Goal: Transaction & Acquisition: Purchase product/service

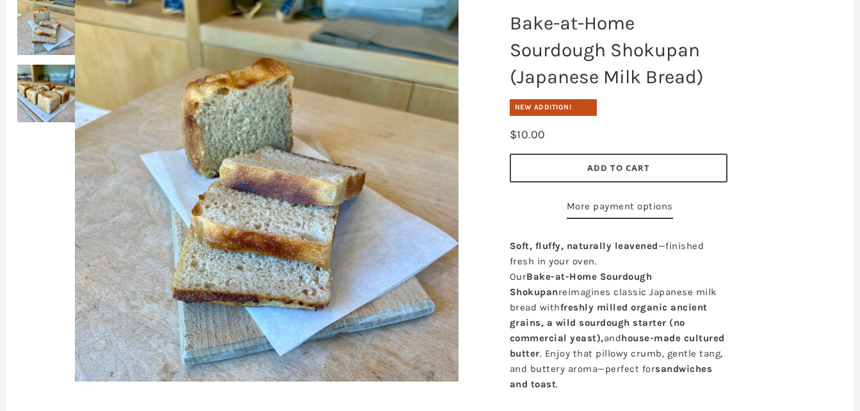
scroll to position [93, 0]
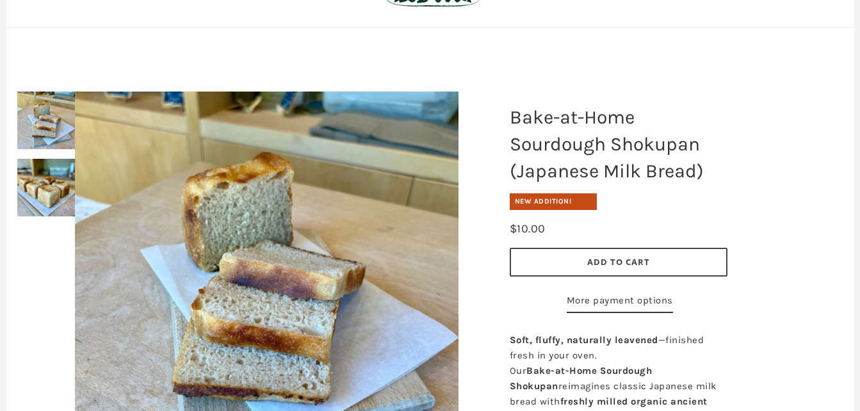
click at [49, 186] on div at bounding box center [266, 284] width 447 height 448
click at [40, 181] on img at bounding box center [46, 188] width 58 height 58
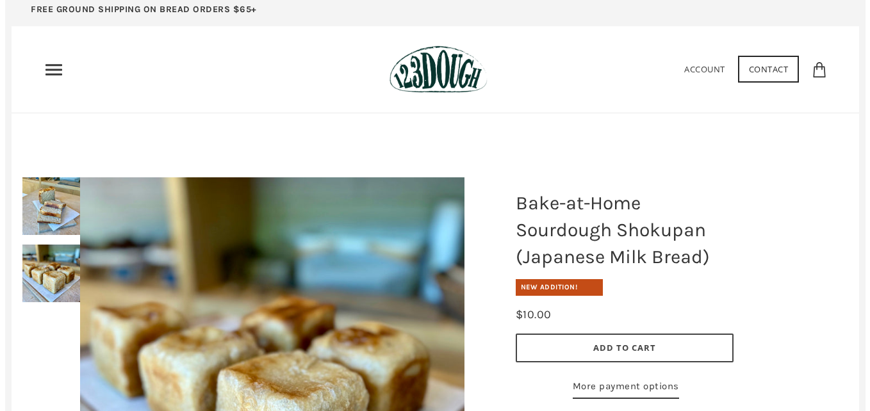
scroll to position [0, 0]
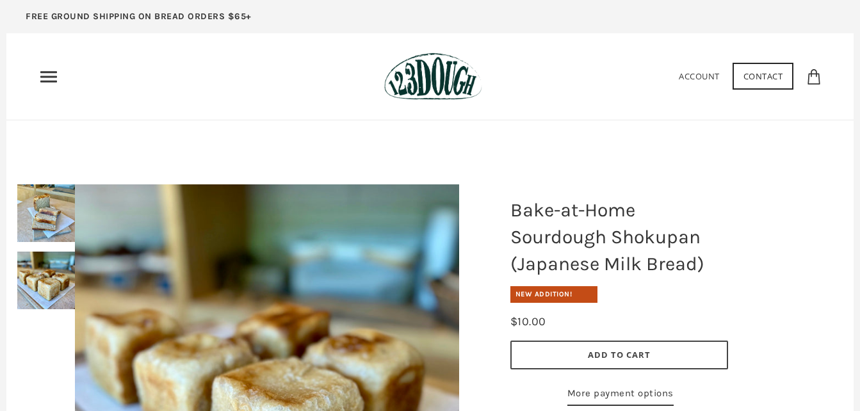
click at [54, 76] on use "Primary" at bounding box center [48, 76] width 17 height 11
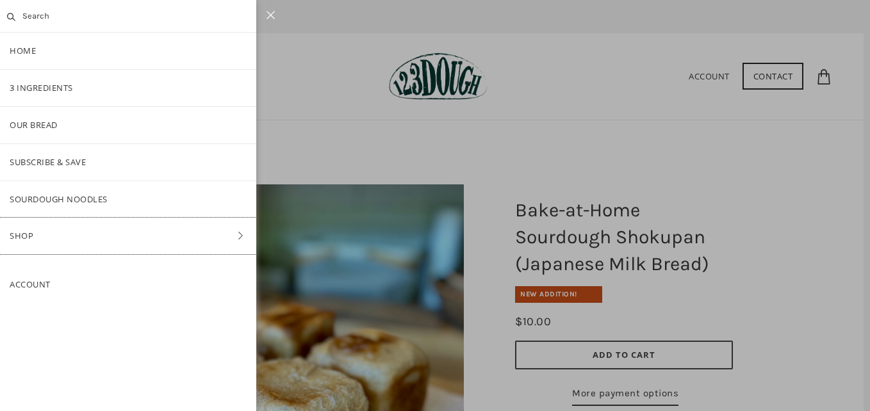
click at [29, 238] on link "Shop" at bounding box center [128, 236] width 256 height 37
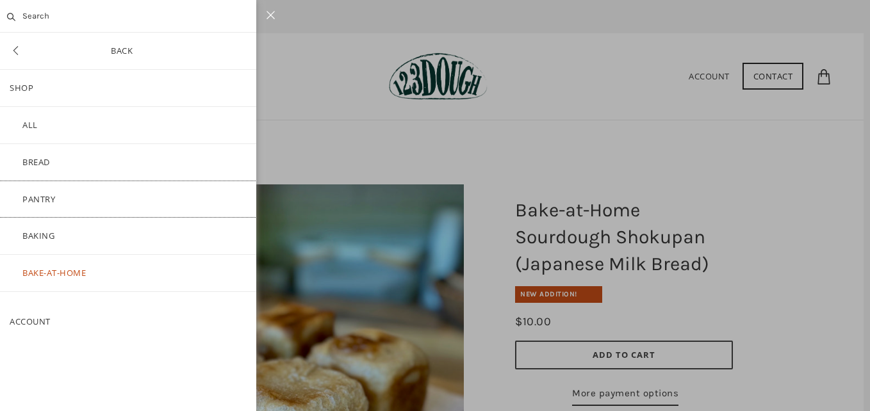
click at [33, 200] on link "Pantry" at bounding box center [128, 199] width 256 height 37
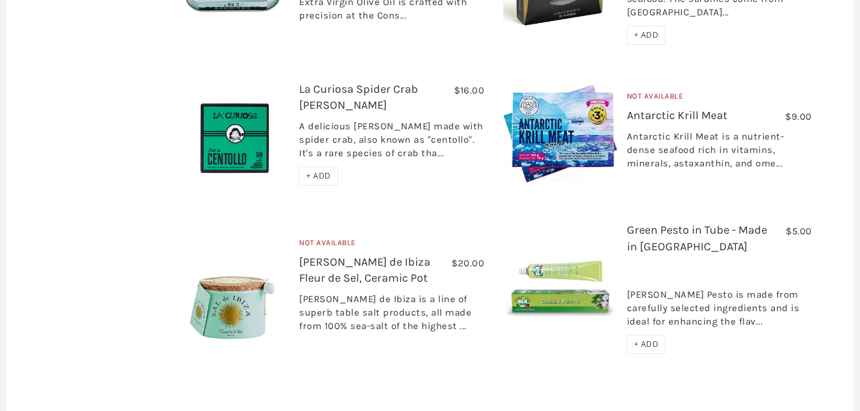
scroll to position [1963, 0]
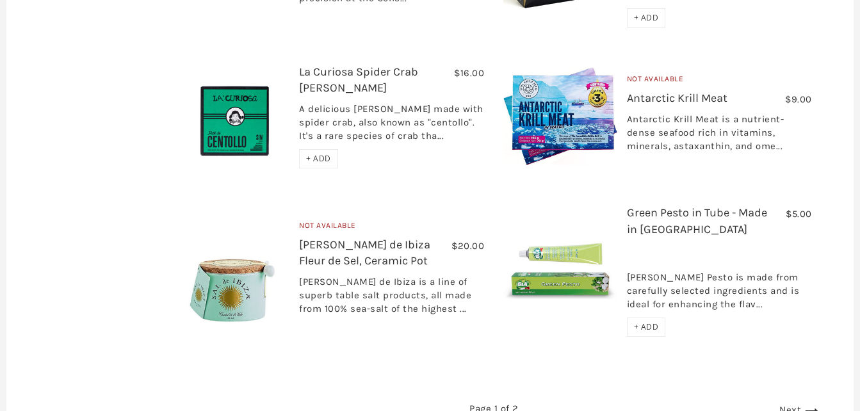
click at [787, 404] on link "Next" at bounding box center [800, 410] width 42 height 12
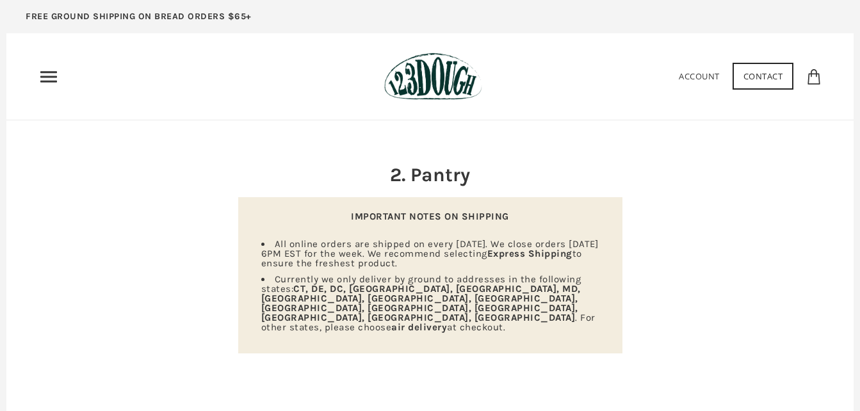
click at [51, 77] on use "Primary" at bounding box center [48, 76] width 17 height 11
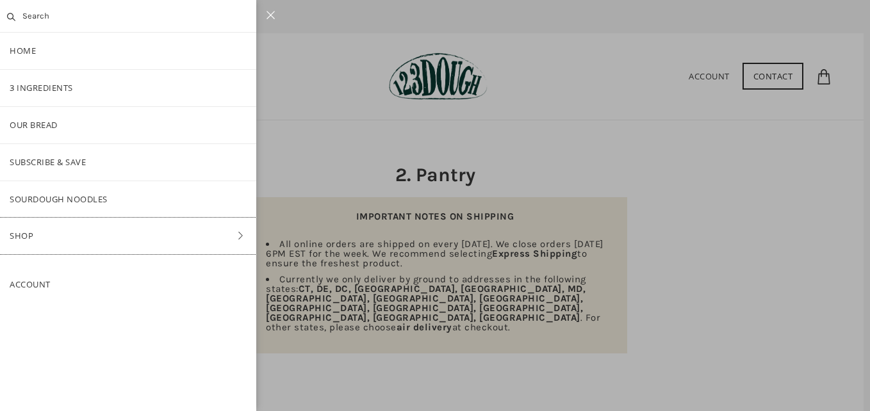
click at [56, 235] on link "Shop" at bounding box center [128, 236] width 256 height 37
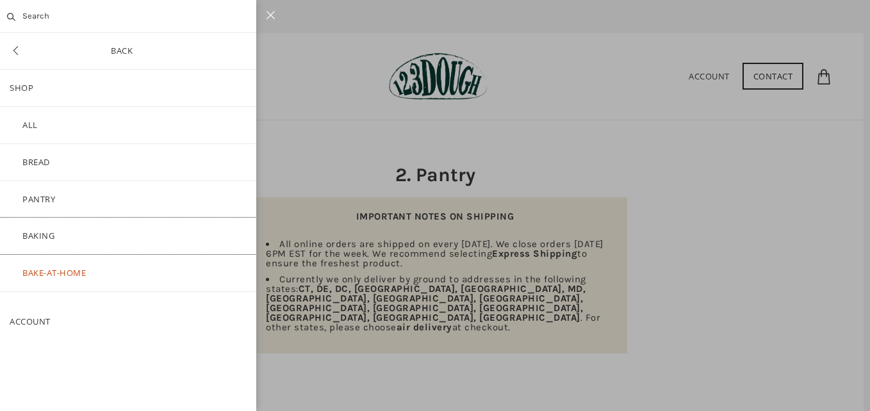
click at [40, 240] on link "Baking" at bounding box center [128, 236] width 256 height 37
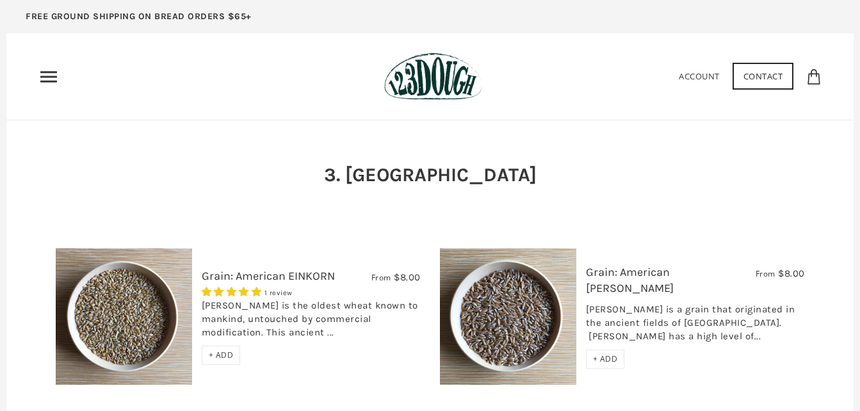
click at [46, 80] on icon "Primary" at bounding box center [48, 77] width 20 height 20
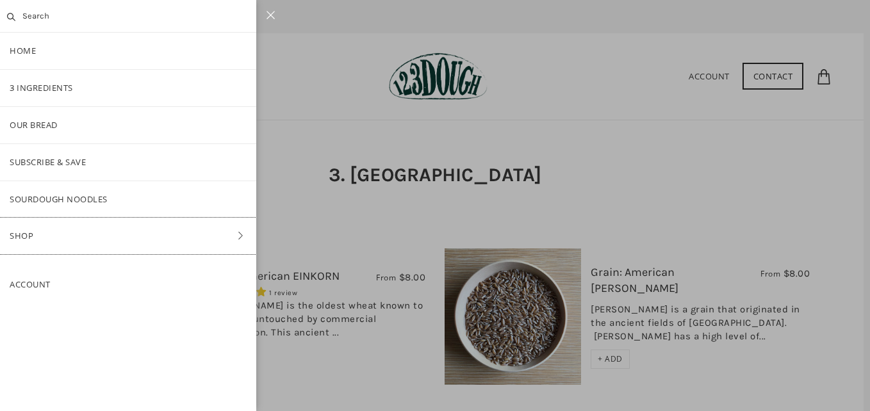
click at [44, 238] on link "Shop" at bounding box center [128, 236] width 256 height 37
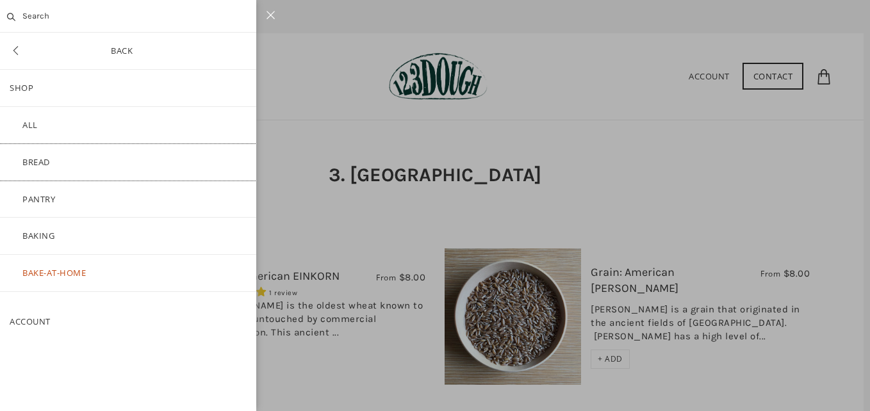
click at [52, 158] on link "Bread" at bounding box center [128, 162] width 256 height 37
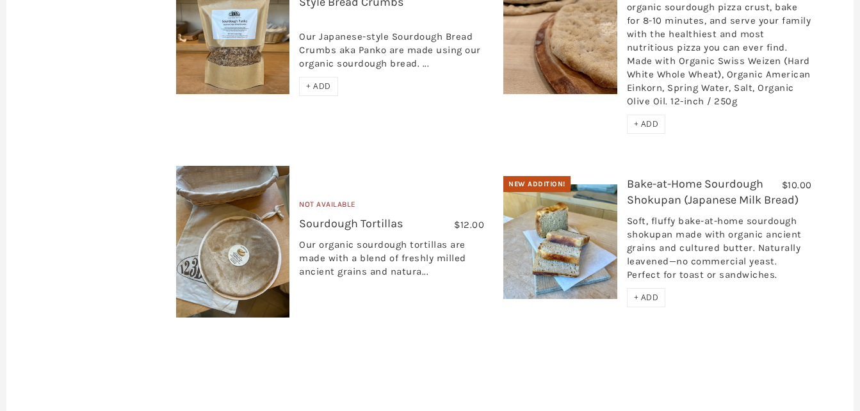
scroll to position [1128, 0]
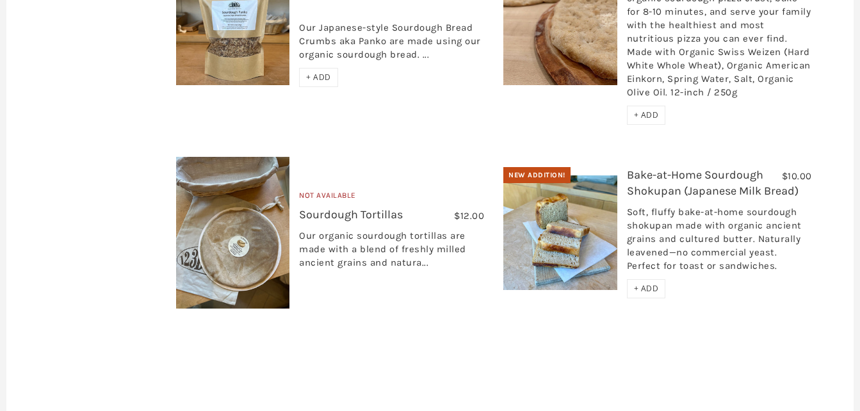
click at [319, 207] on link "Sourdough Tortillas" at bounding box center [351, 214] width 104 height 14
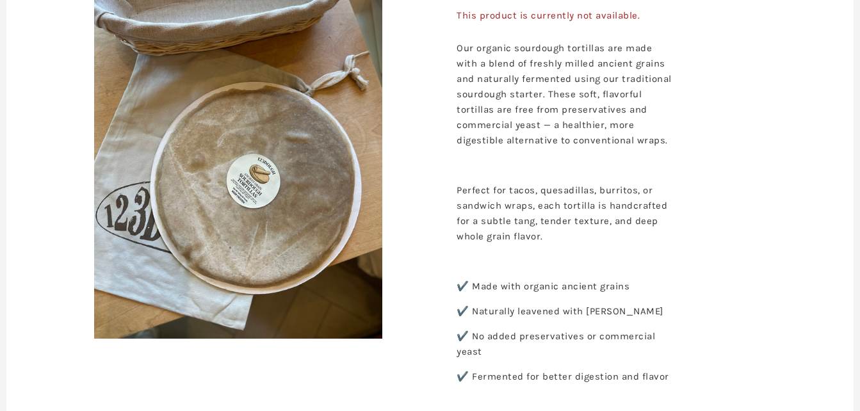
scroll to position [213, 0]
